Goal: Task Accomplishment & Management: Manage account settings

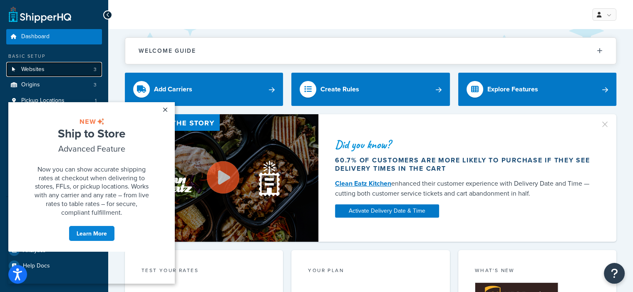
click at [28, 67] on span "Websites" at bounding box center [32, 69] width 23 height 7
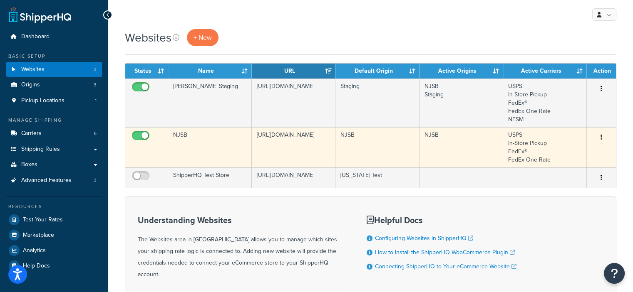
click at [231, 148] on td "NJSB" at bounding box center [210, 147] width 84 height 40
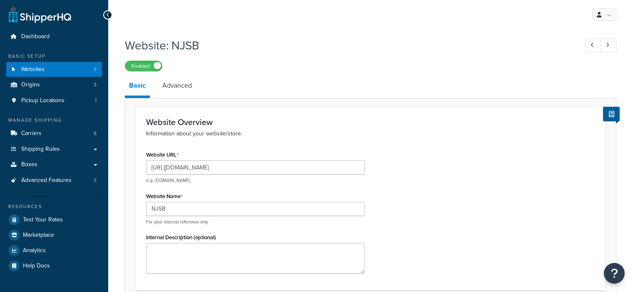
select select "36419"
click at [168, 85] on link "Advanced" at bounding box center [177, 86] width 38 height 20
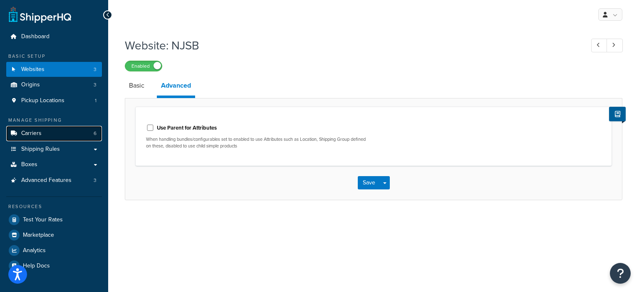
click at [40, 137] on span "Carriers" at bounding box center [31, 133] width 20 height 7
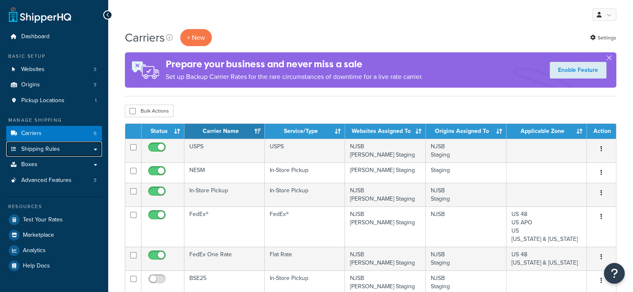
click at [73, 146] on link "Shipping Rules" at bounding box center [54, 149] width 96 height 15
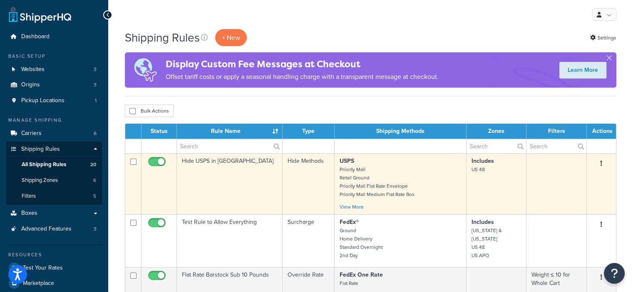
scroll to position [42, 0]
